Goal: Task Accomplishment & Management: Use online tool/utility

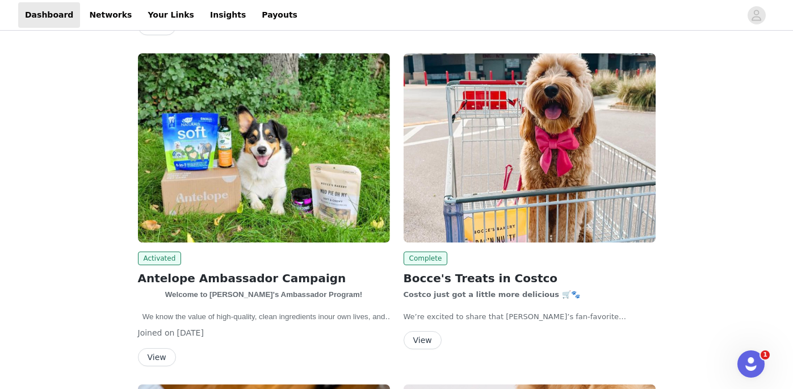
scroll to position [397, 0]
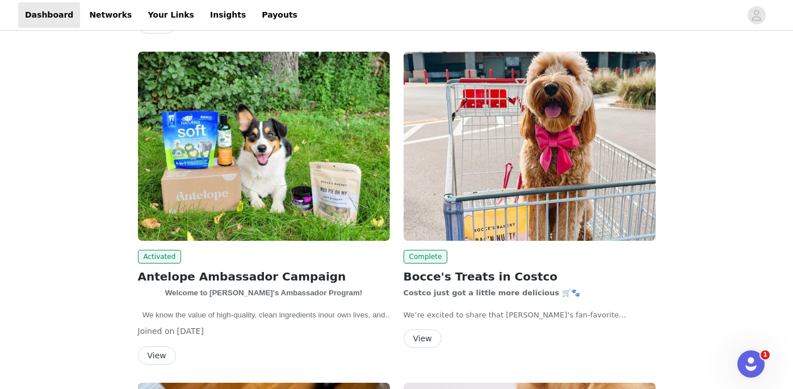
click at [489, 172] on img at bounding box center [530, 146] width 252 height 189
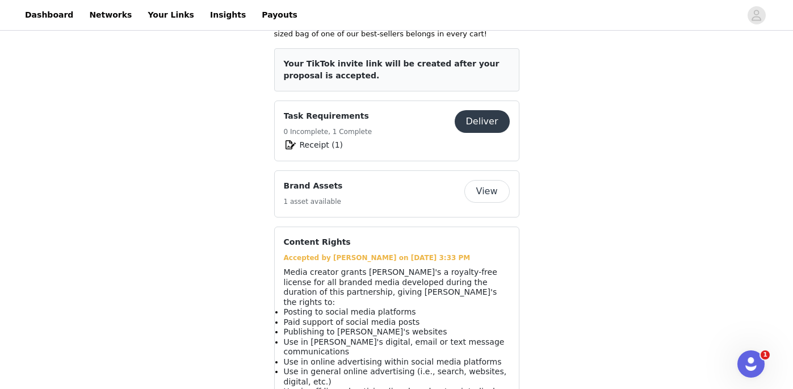
scroll to position [530, 0]
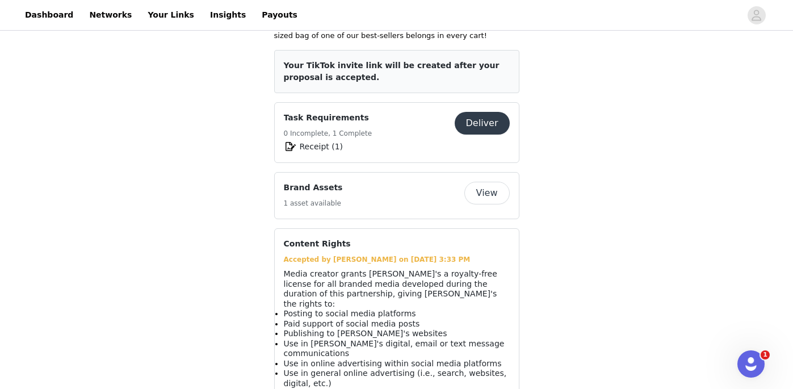
click at [382, 136] on div "Task Requirements 0 Incomplete, 1 Complete" at bounding box center [369, 126] width 171 height 28
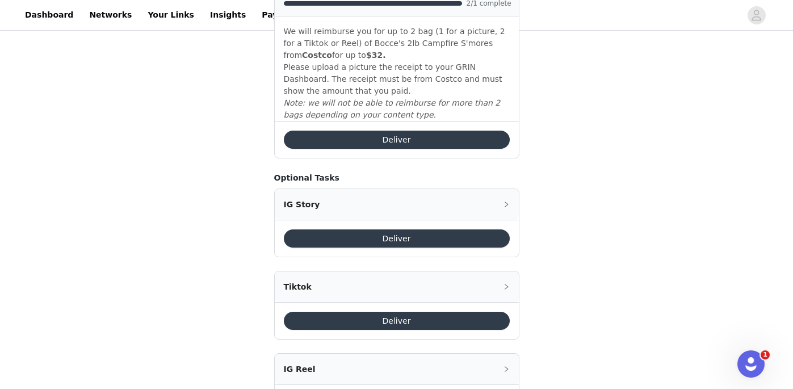
scroll to position [283, 0]
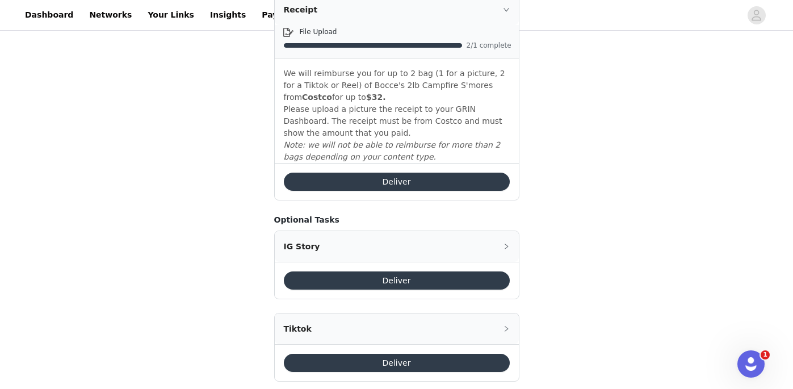
click at [454, 180] on button "Deliver" at bounding box center [397, 182] width 226 height 18
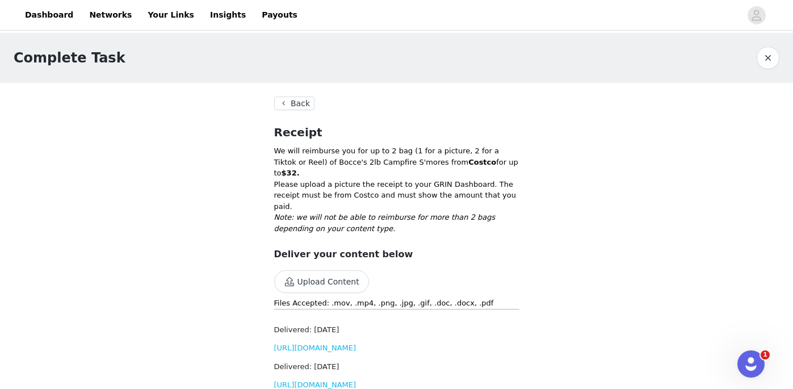
scroll to position [24, 0]
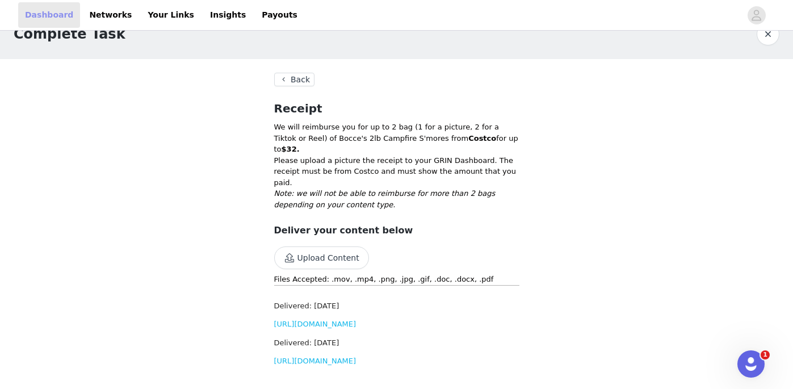
click at [61, 15] on link "Dashboard" at bounding box center [49, 15] width 62 height 26
